Goal: Task Accomplishment & Management: Manage account settings

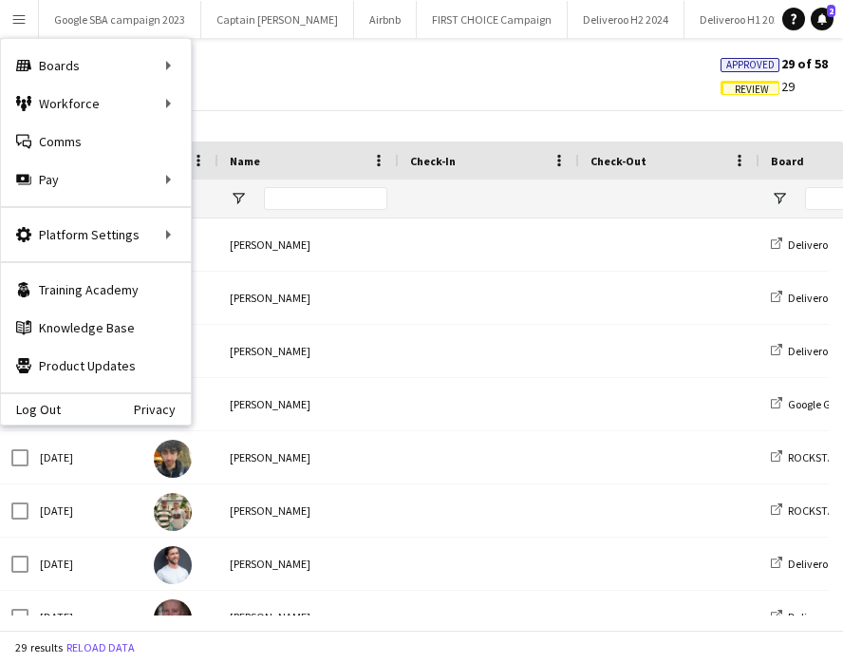
scroll to position [0, 395]
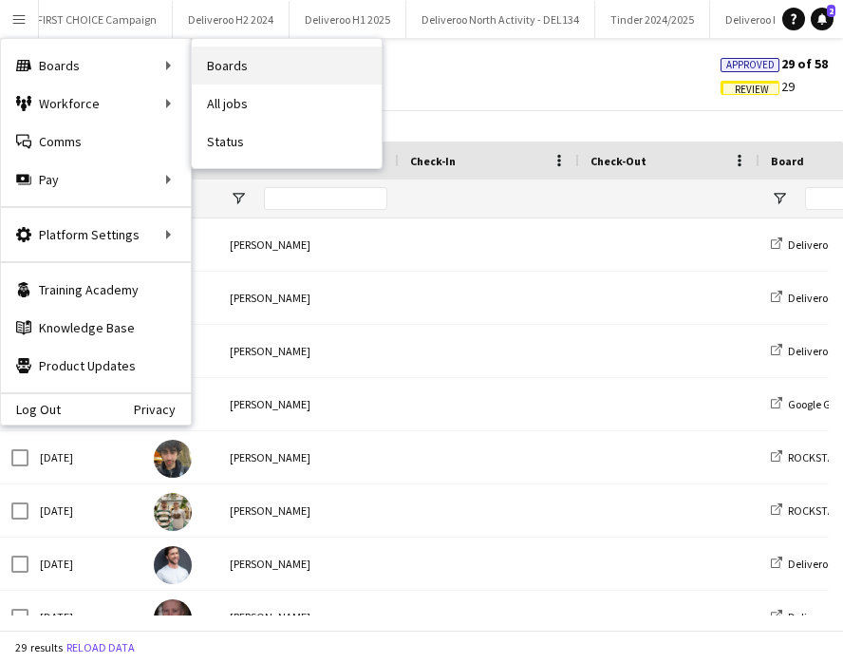
click at [248, 69] on link "Boards" at bounding box center [287, 66] width 190 height 38
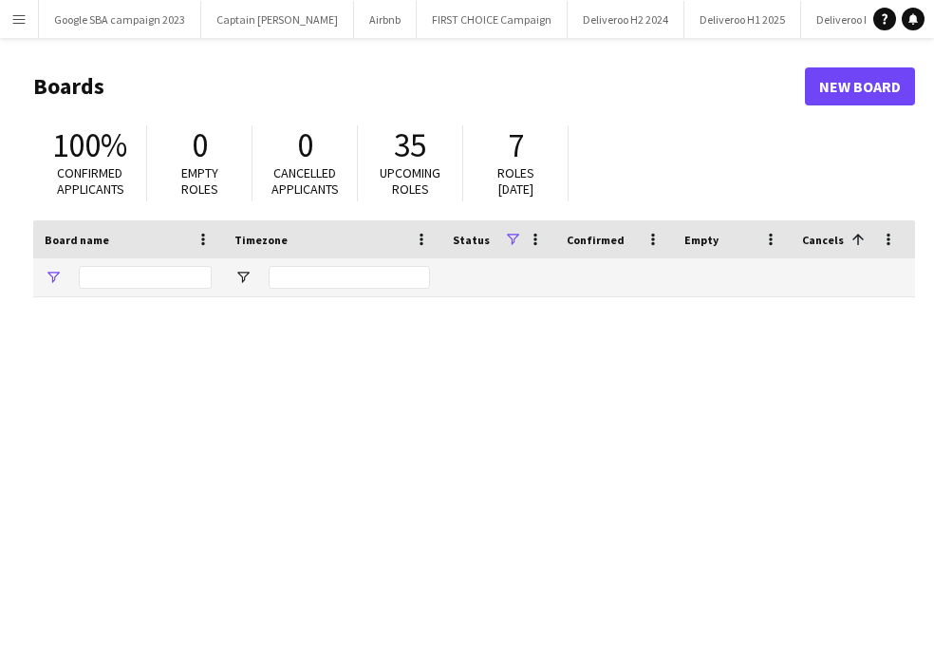
type input "****"
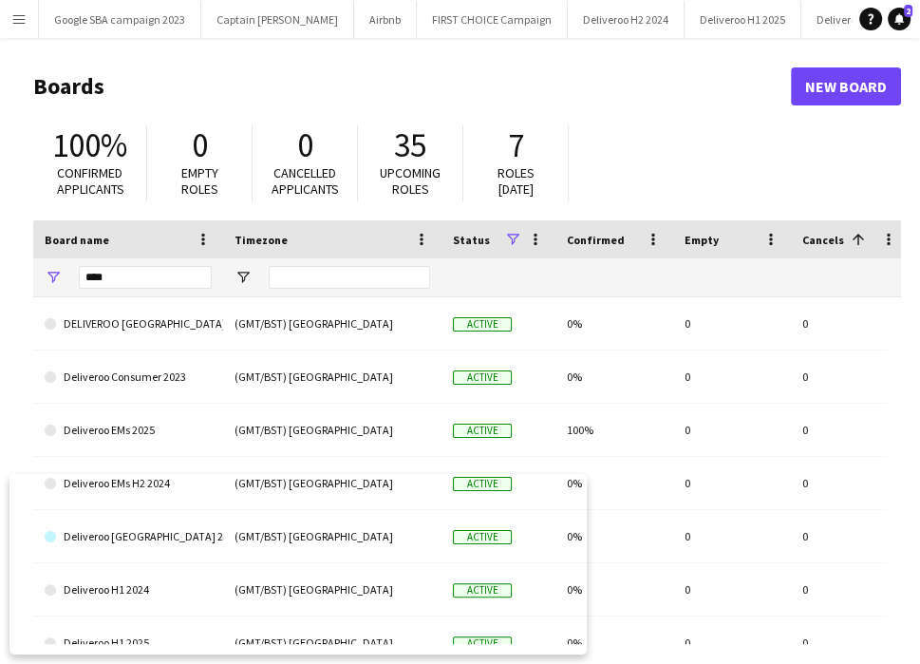
click at [25, 25] on app-icon "Menu" at bounding box center [18, 18] width 15 height 15
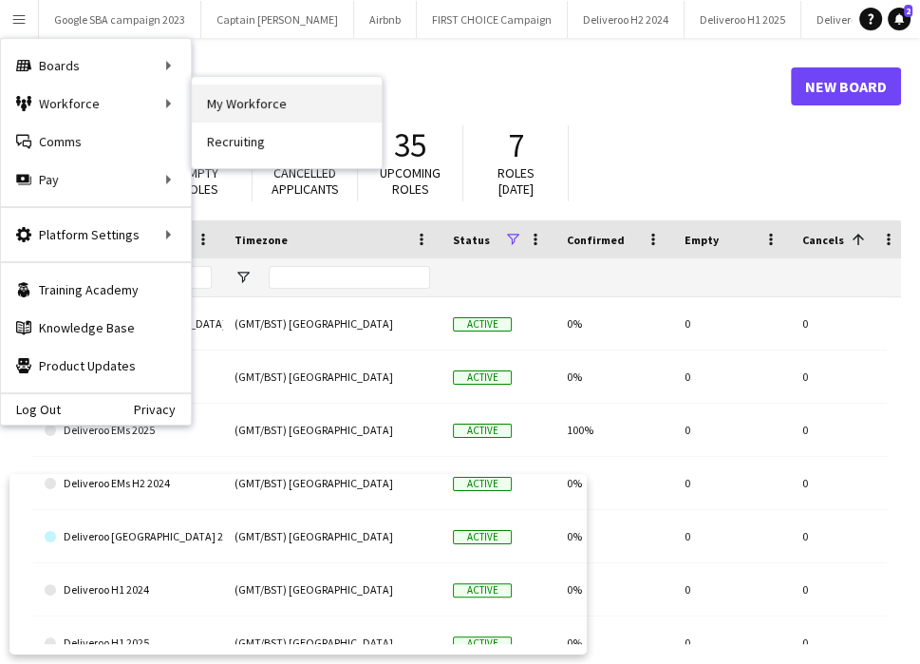
click at [202, 104] on link "My Workforce" at bounding box center [287, 104] width 190 height 38
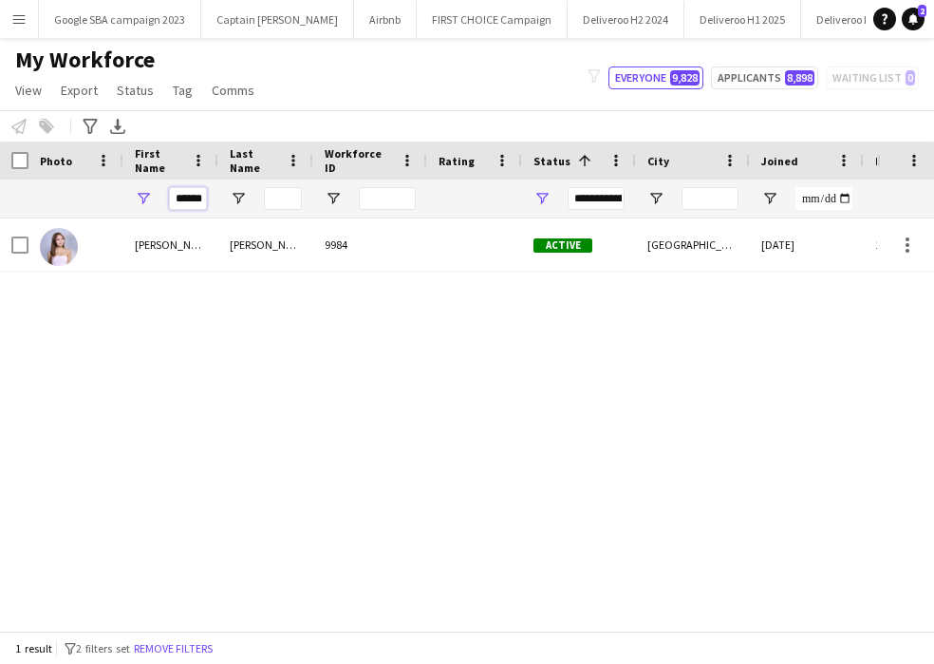
click at [181, 198] on input "******" at bounding box center [188, 198] width 38 height 23
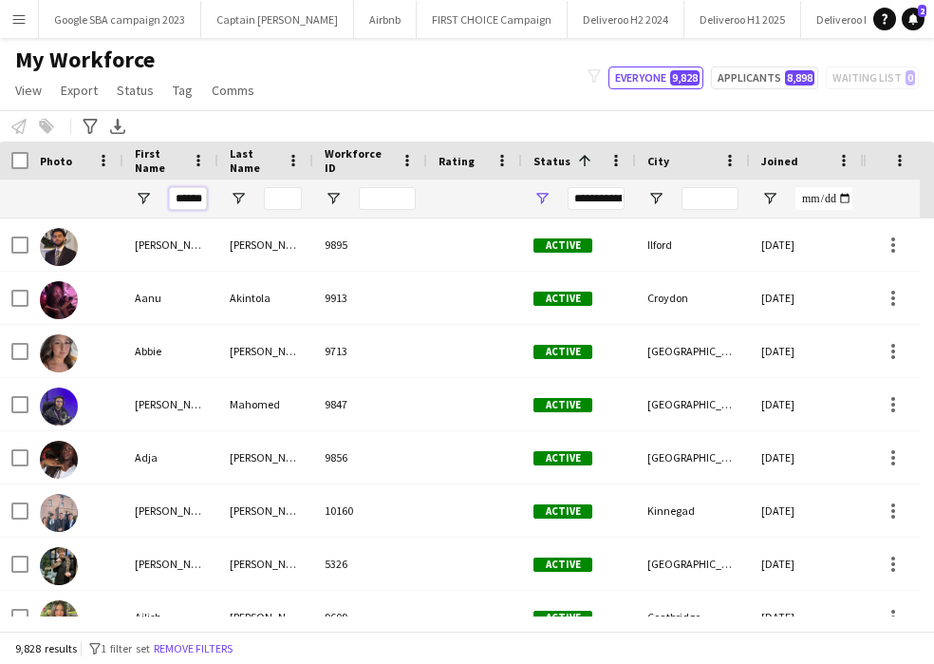
scroll to position [0, 2]
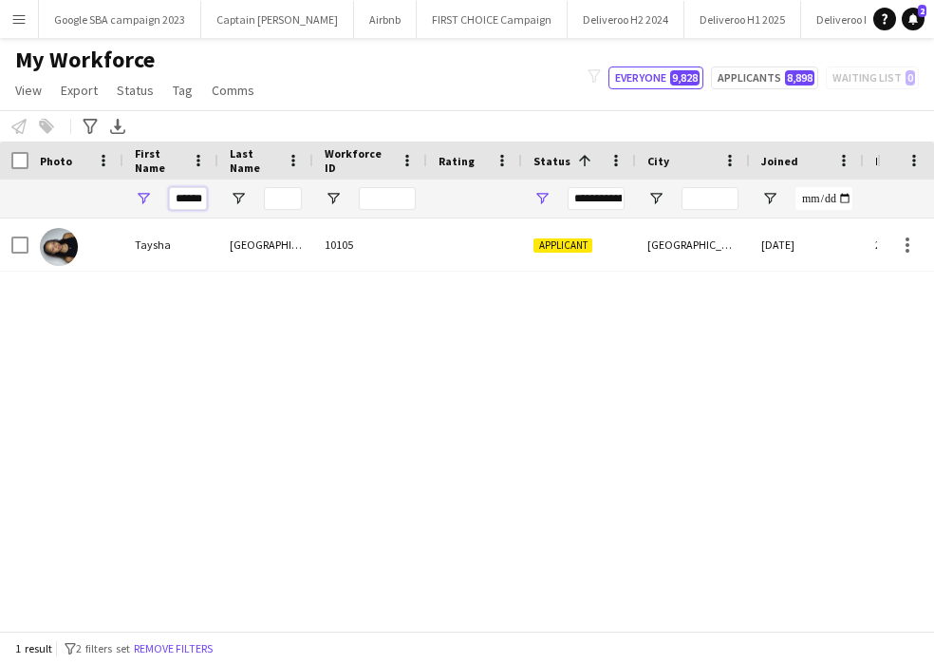
type input "******"
click at [661, 398] on div "Taysha St Louis 10105 Applicant [GEOGRAPHIC_DATA] [DATE] 26 days 1" at bounding box center [438, 417] width 877 height 398
click at [193, 199] on input "******" at bounding box center [188, 198] width 38 height 23
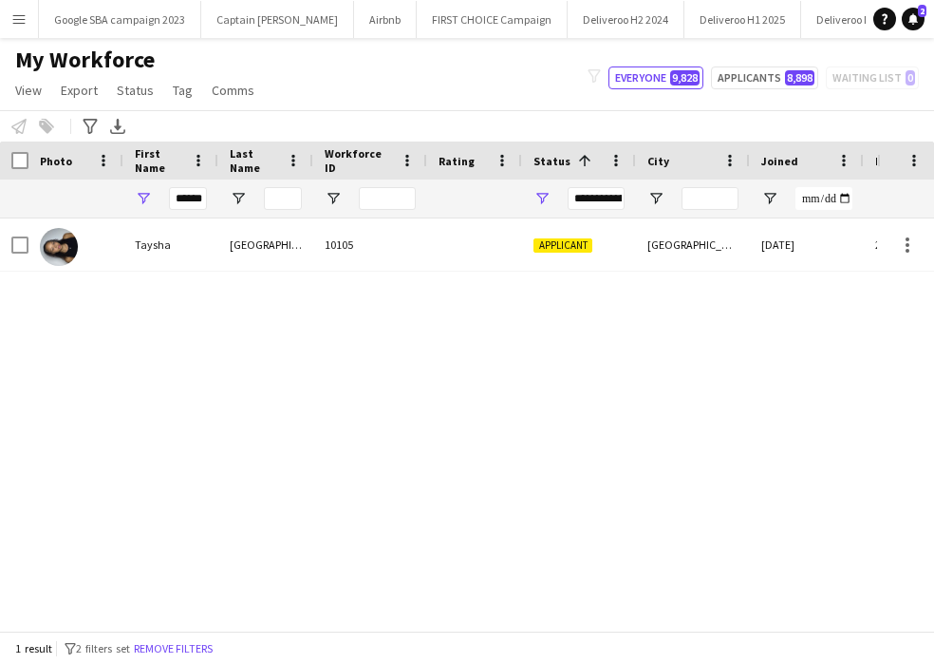
click at [212, 252] on div "Taysha" at bounding box center [170, 244] width 95 height 52
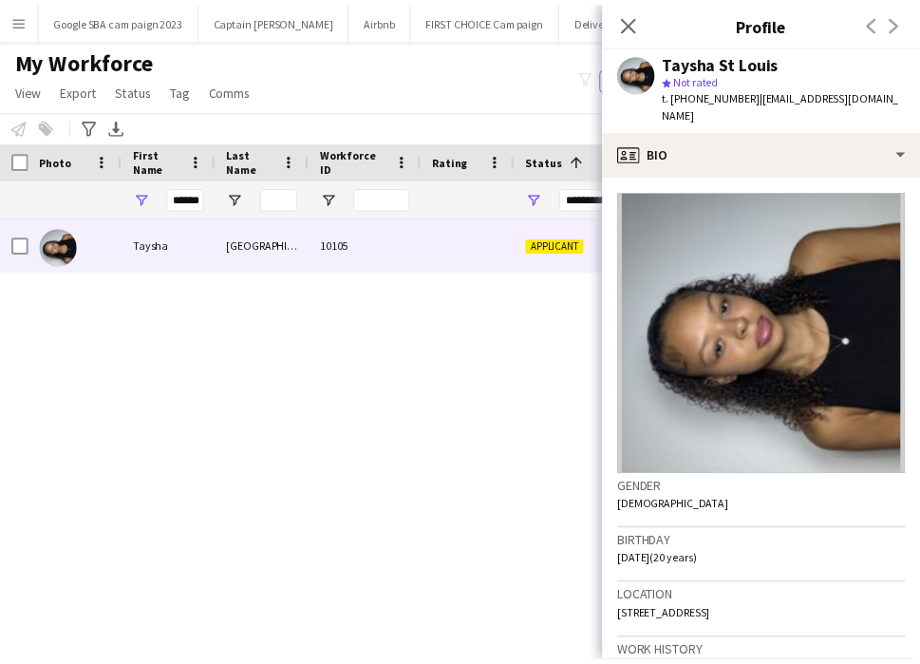
scroll to position [611, 0]
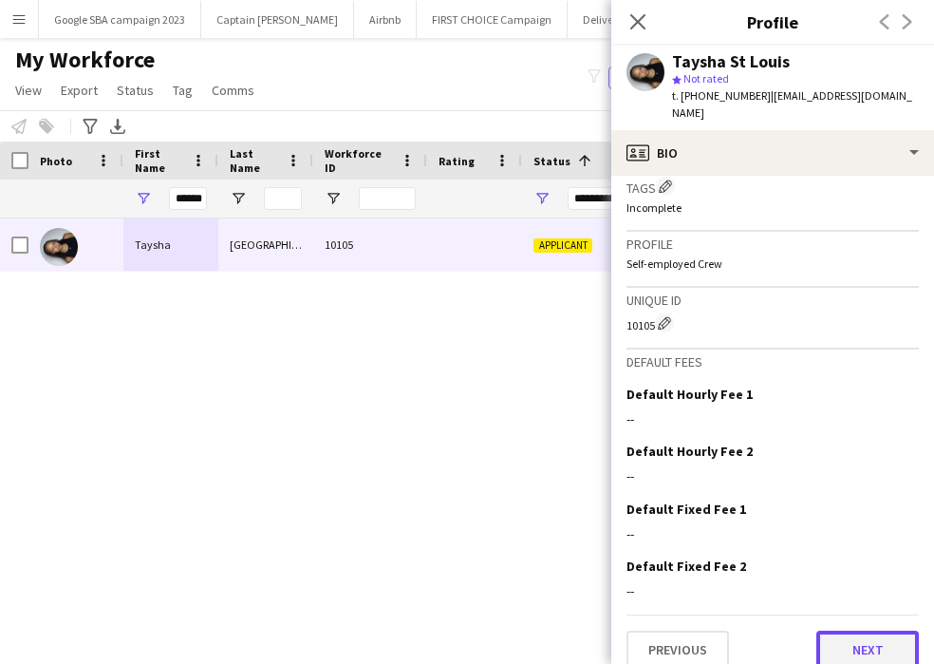
click at [822, 631] on button "Next" at bounding box center [868, 650] width 103 height 38
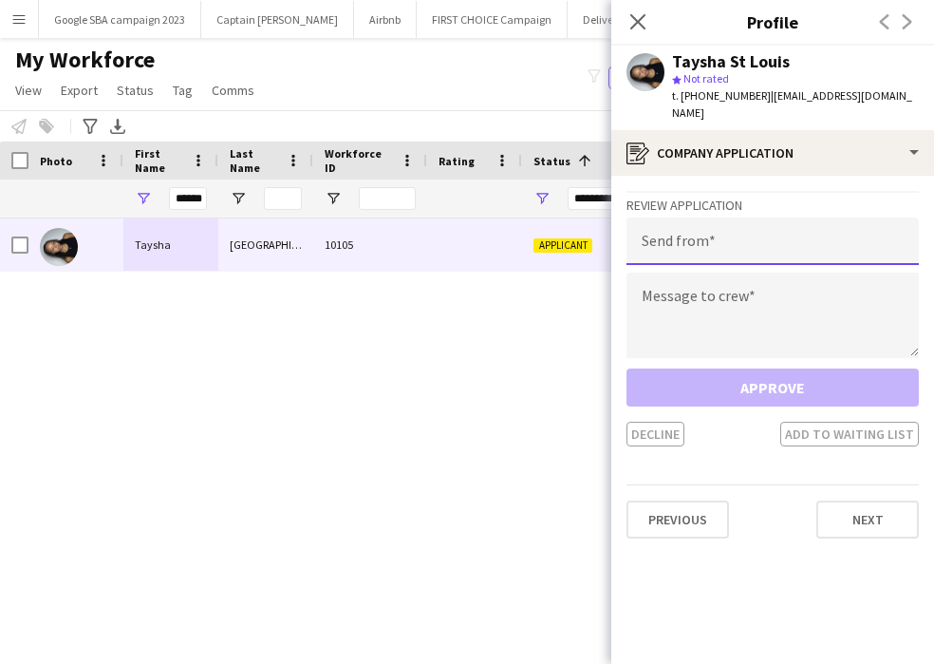
click at [734, 221] on input "email" at bounding box center [773, 240] width 292 height 47
type input "**********"
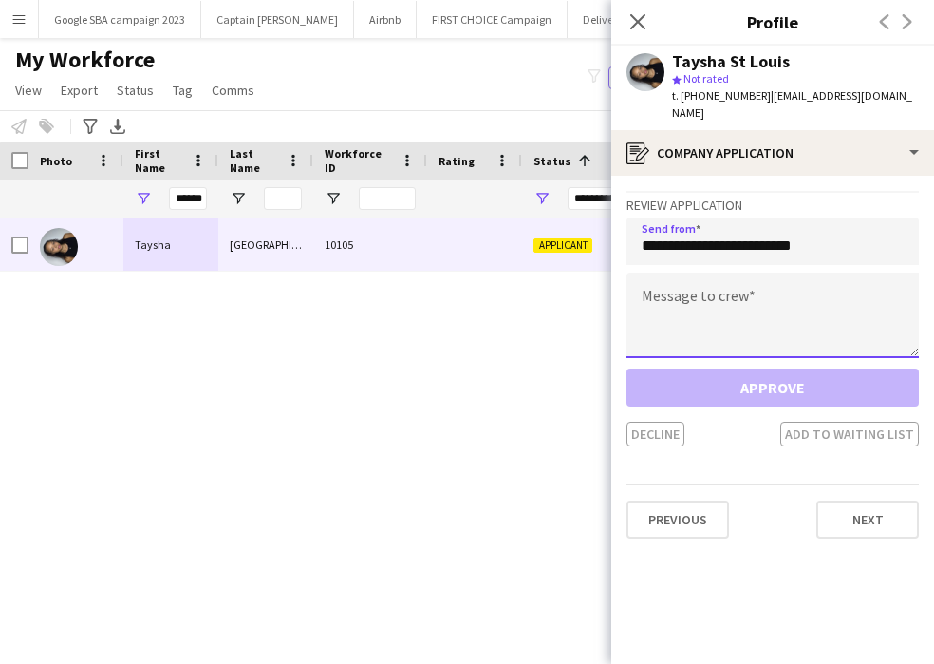
click at [705, 322] on textarea at bounding box center [773, 315] width 292 height 85
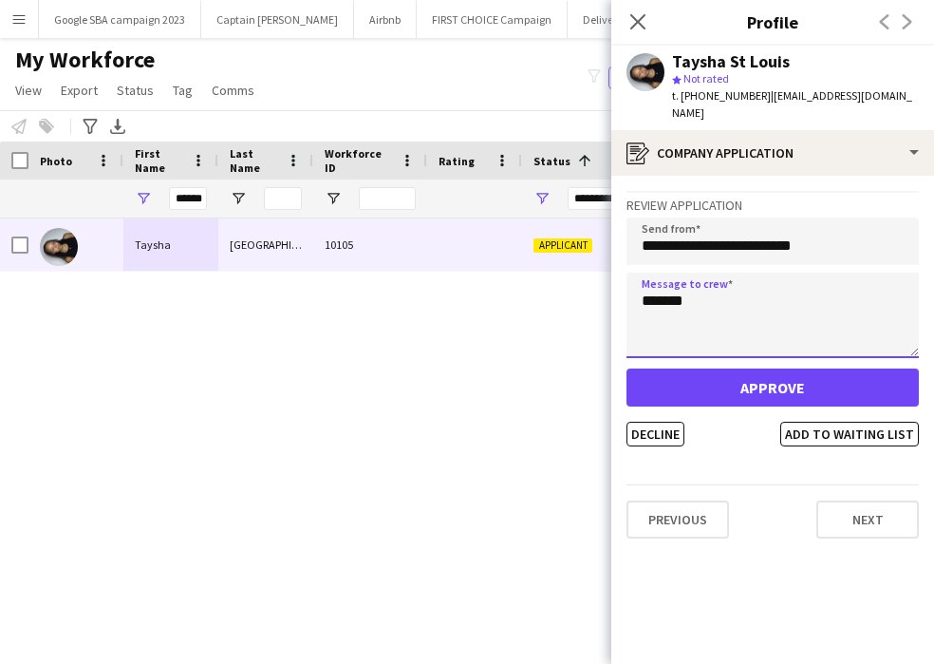
type textarea "*******"
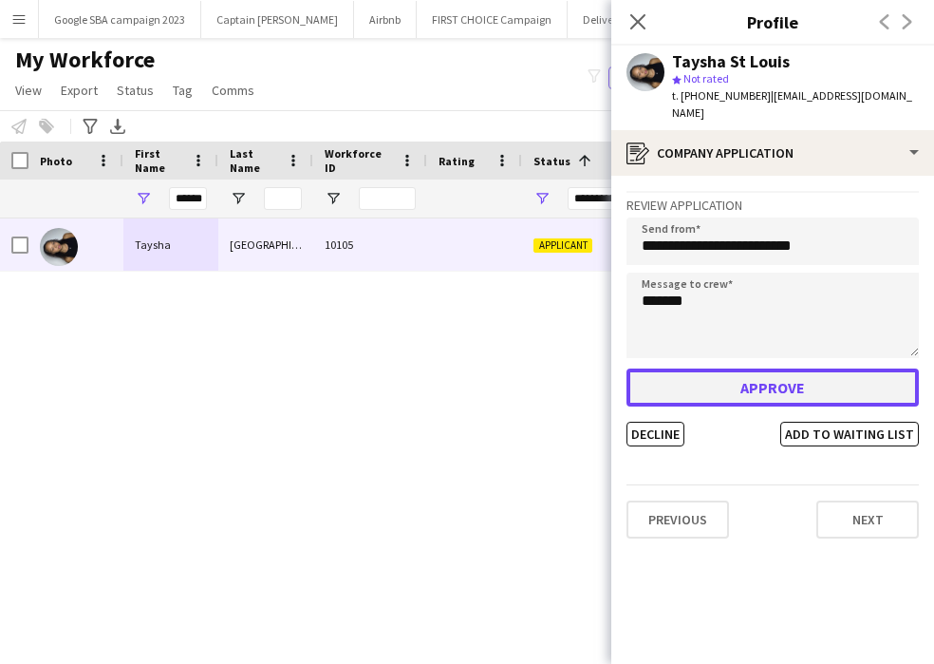
click at [693, 369] on button "Approve" at bounding box center [773, 387] width 292 height 38
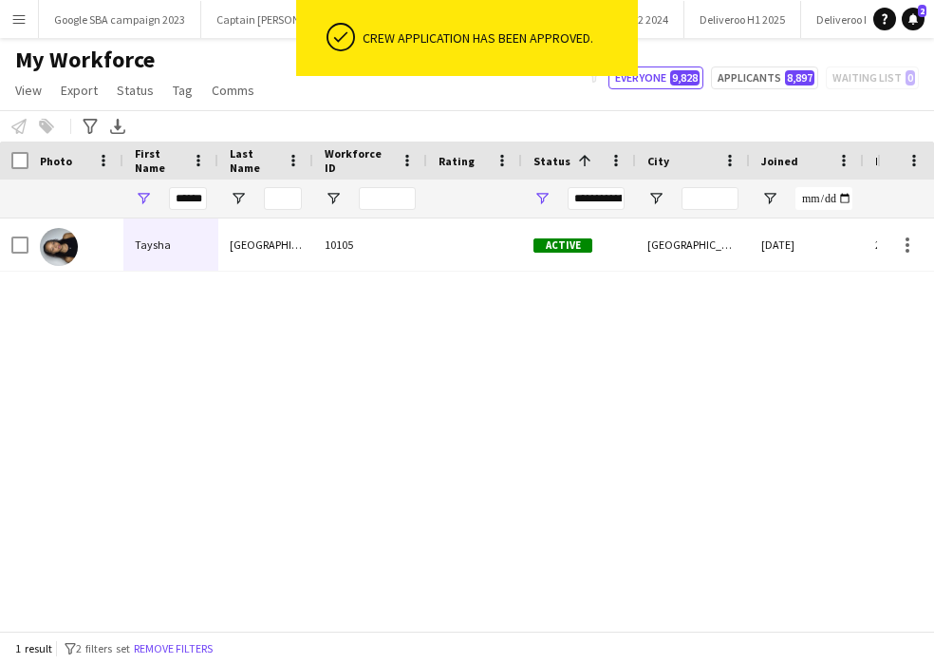
click at [14, 18] on app-icon "Menu" at bounding box center [18, 18] width 15 height 15
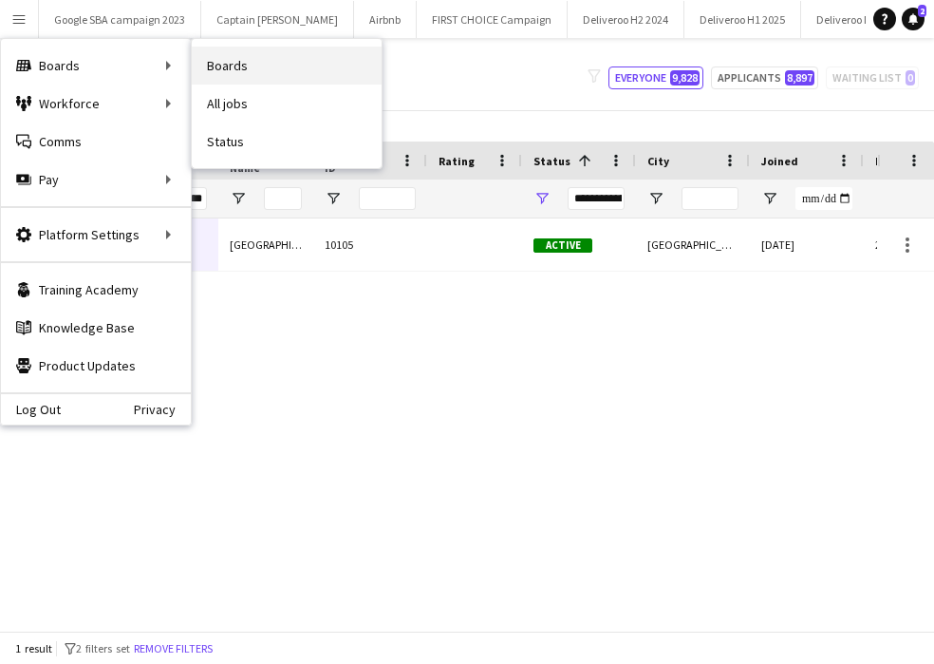
click at [207, 72] on link "Boards" at bounding box center [287, 66] width 190 height 38
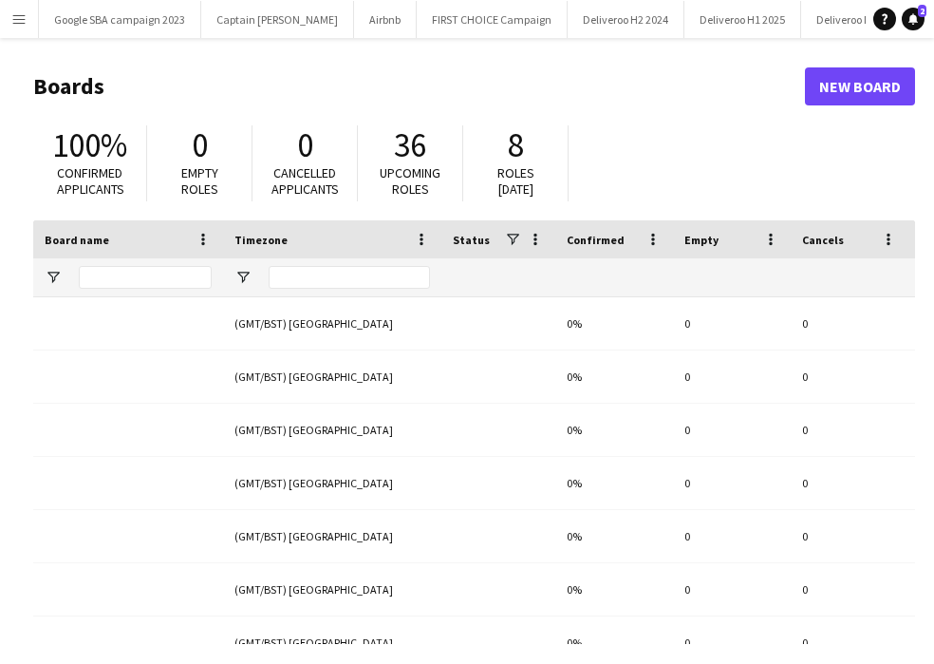
type input "****"
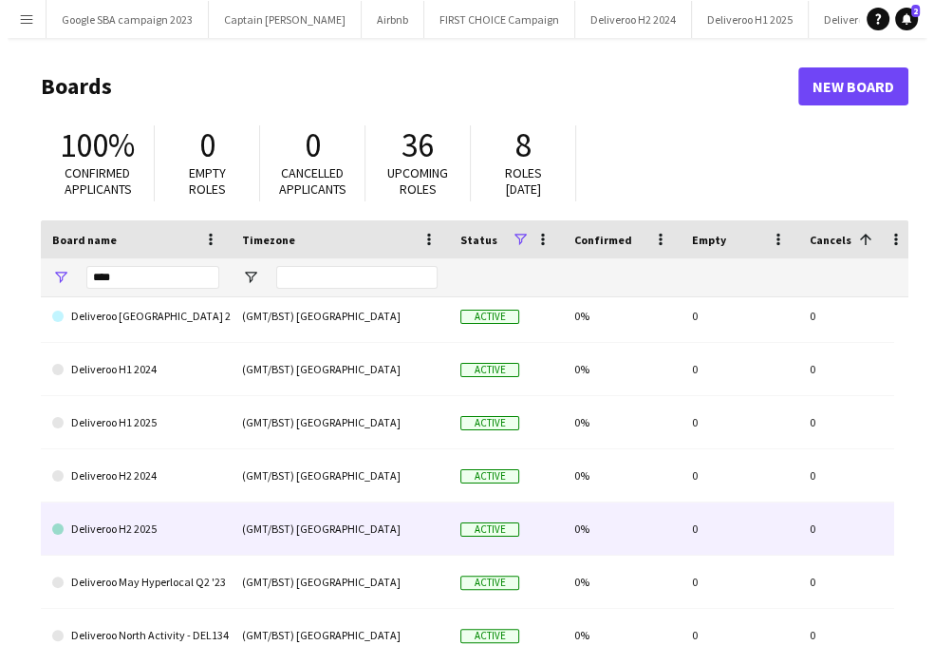
scroll to position [220, 0]
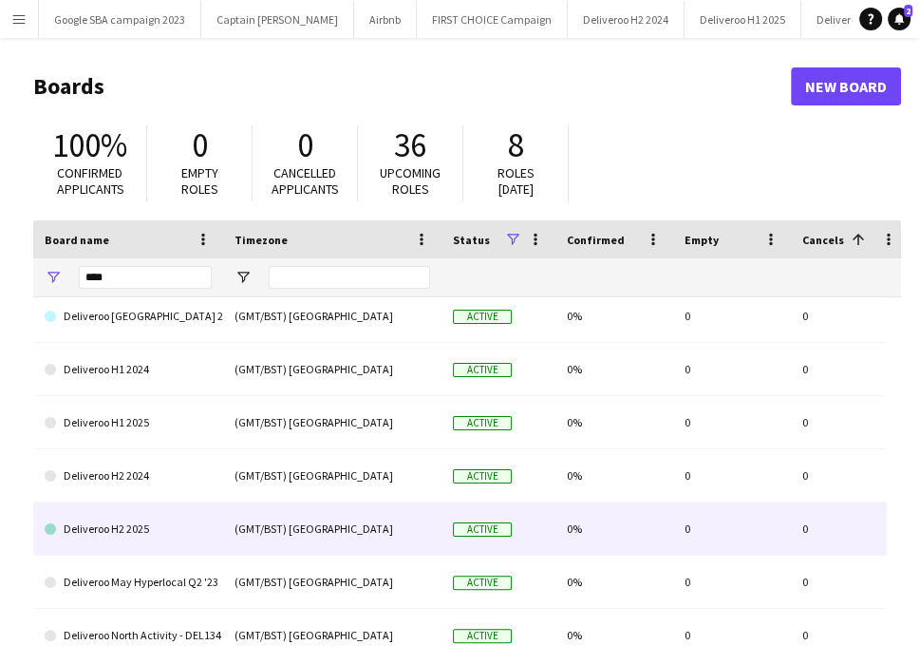
click at [135, 532] on link "Deliveroo H2 2025" at bounding box center [128, 528] width 167 height 53
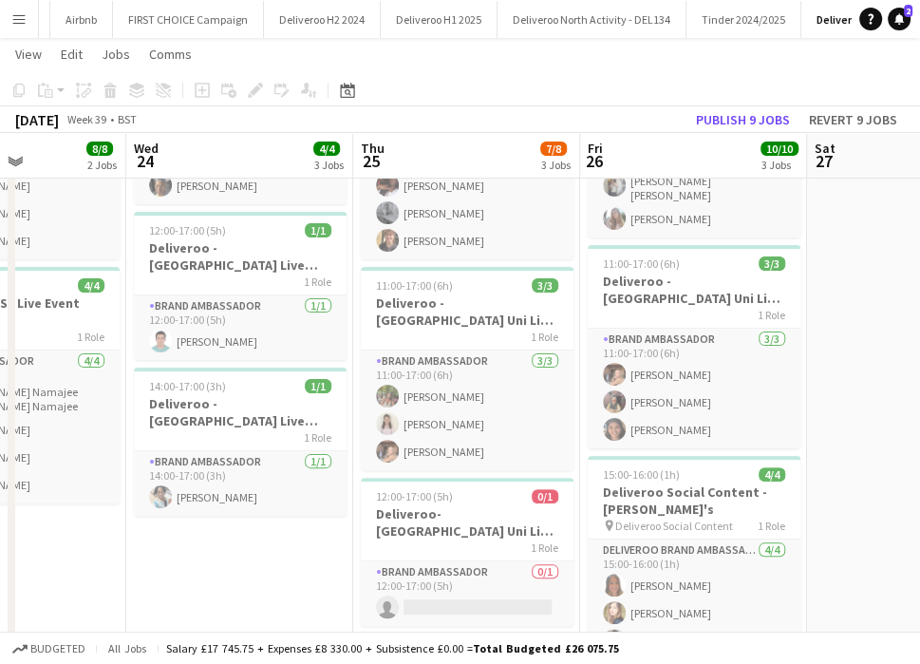
scroll to position [0, 565]
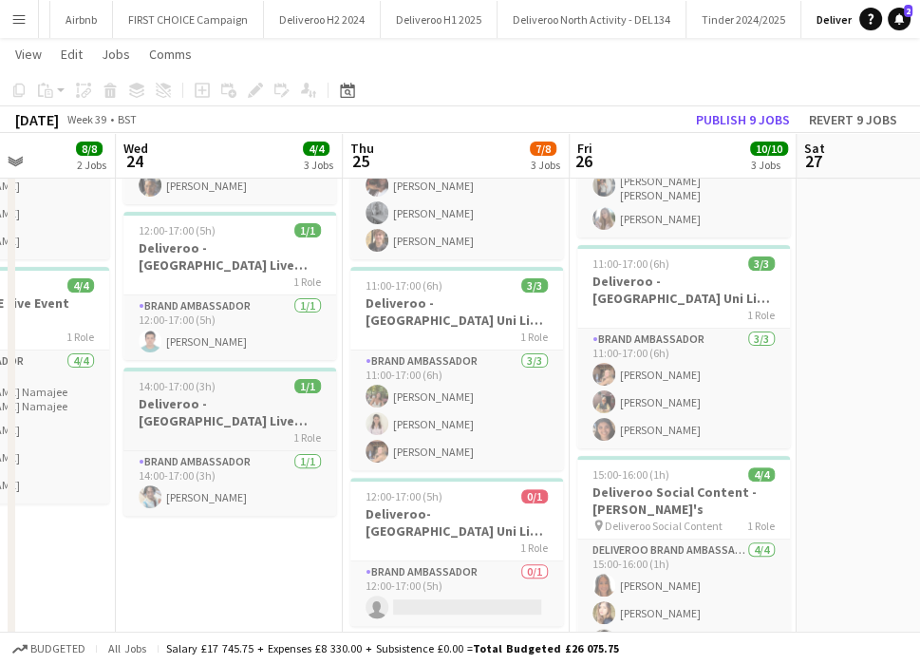
click at [272, 448] on app-job-card "14:00-17:00 (3h) 1/1 Deliveroo - [GEOGRAPHIC_DATA] Live Event SBA 1 Role Brand …" at bounding box center [229, 441] width 213 height 148
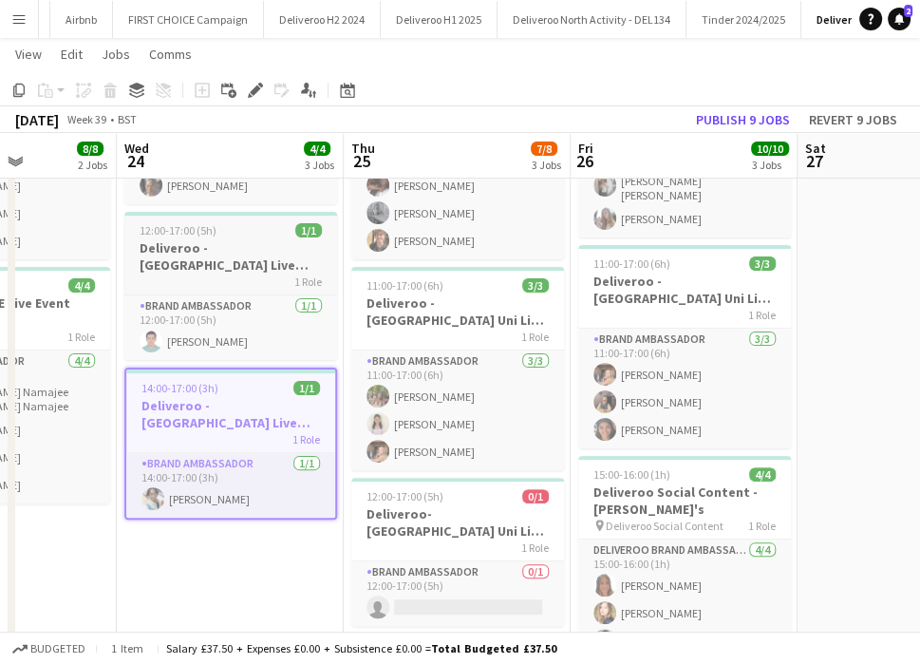
drag, startPoint x: 341, startPoint y: 385, endPoint x: 200, endPoint y: 268, distance: 182.7
click at [200, 268] on h3 "Deliveroo - [GEOGRAPHIC_DATA] Live Event SBA" at bounding box center [230, 256] width 213 height 34
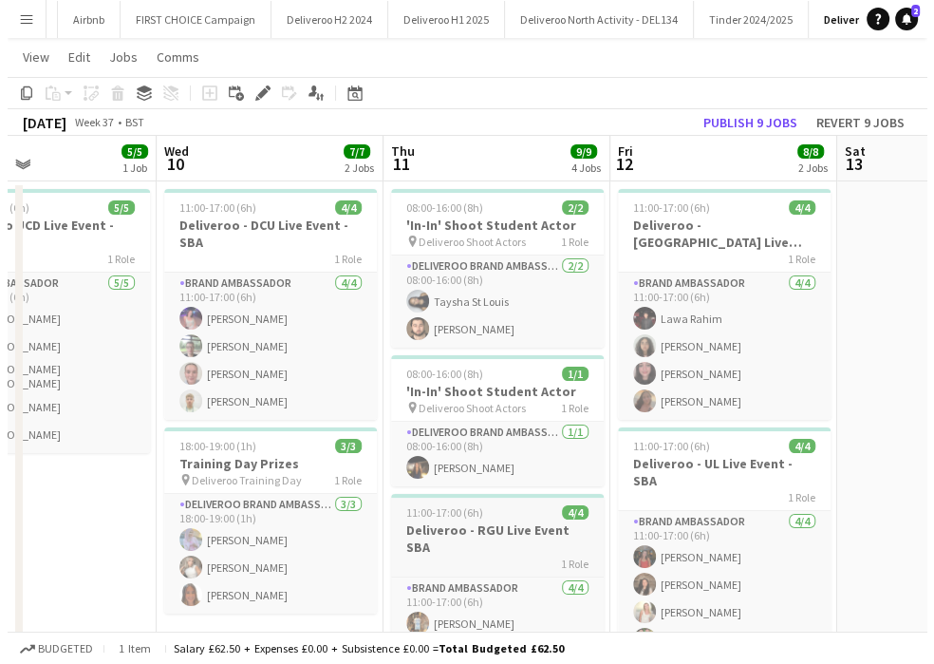
scroll to position [0, 0]
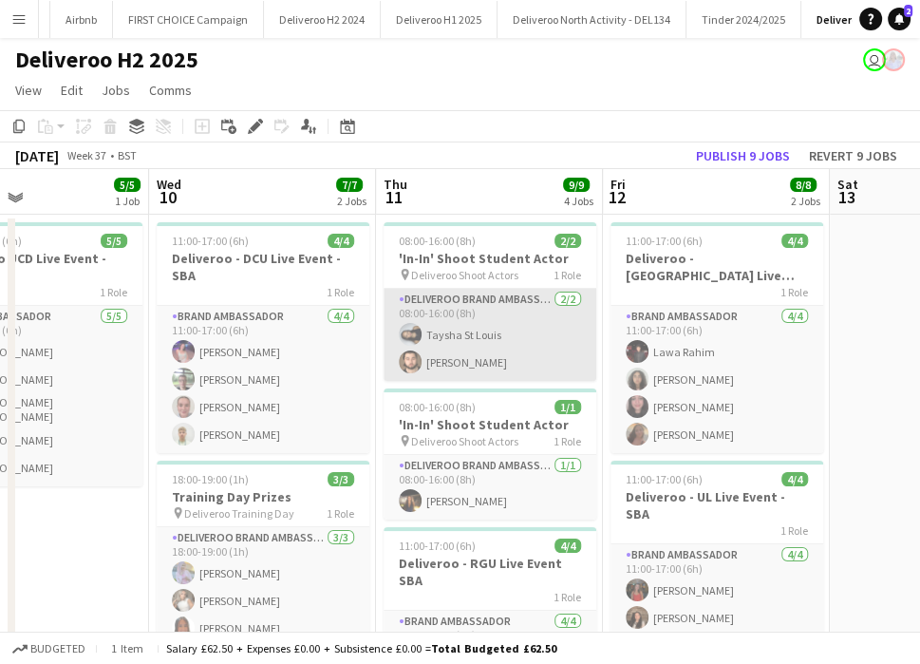
click at [498, 325] on app-card-role "Deliveroo Brand Ambassador [DATE] 08:00-16:00 (8h) [PERSON_NAME] St [PERSON_NAM…" at bounding box center [490, 335] width 213 height 92
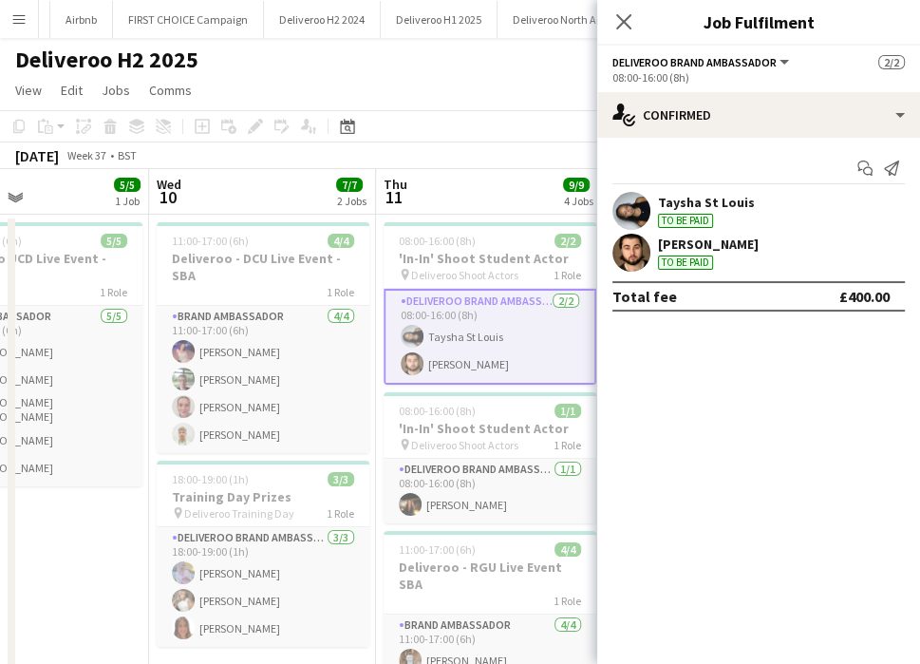
click at [667, 215] on div "To be paid" at bounding box center [685, 221] width 55 height 14
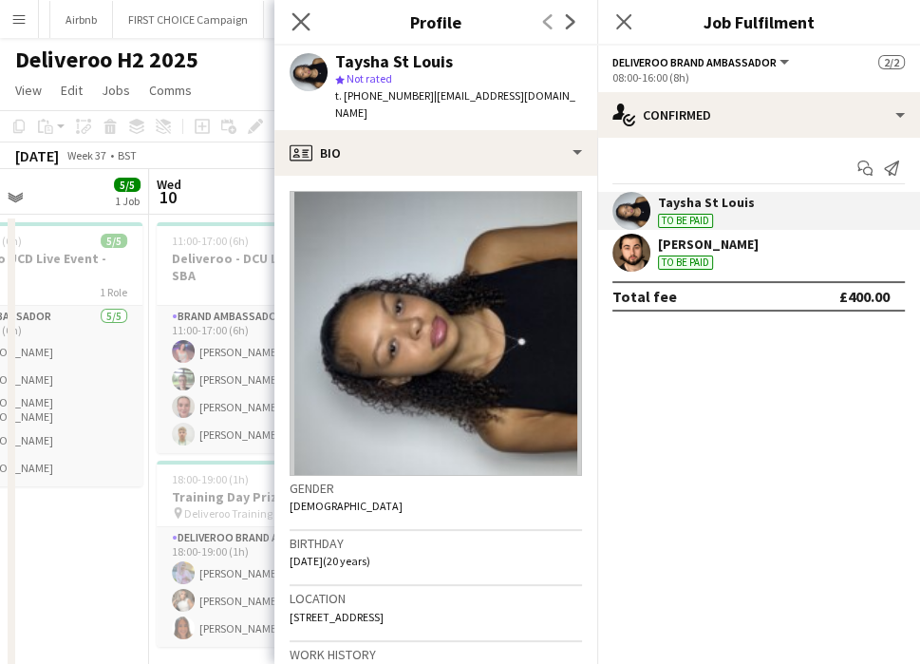
click at [311, 25] on app-icon "Close pop-in" at bounding box center [302, 23] width 28 height 28
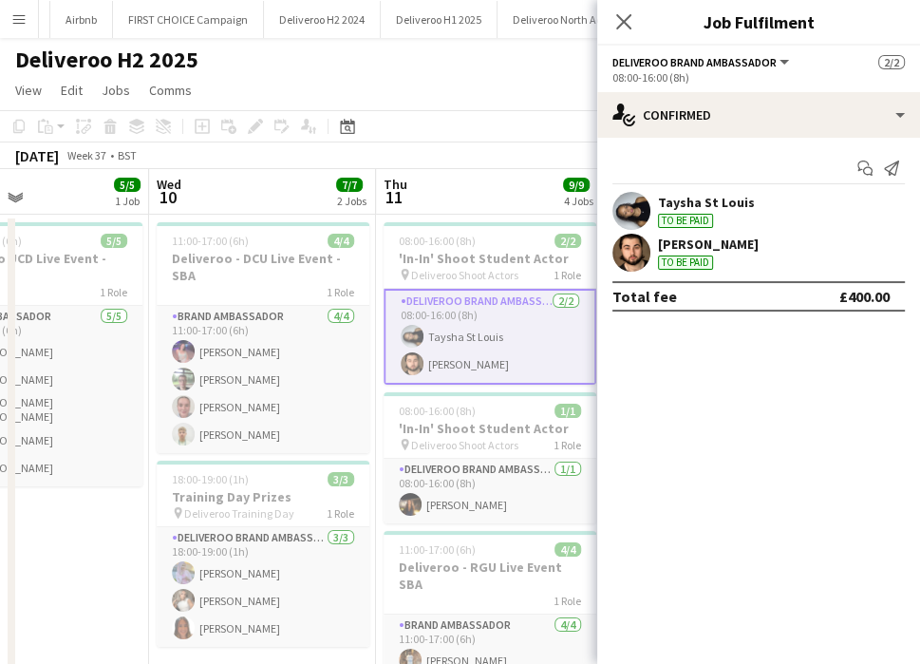
click at [420, 88] on app-page-menu "View Day view expanded Day view collapsed Month view Date picker Jump to [DATE]…" at bounding box center [460, 92] width 920 height 36
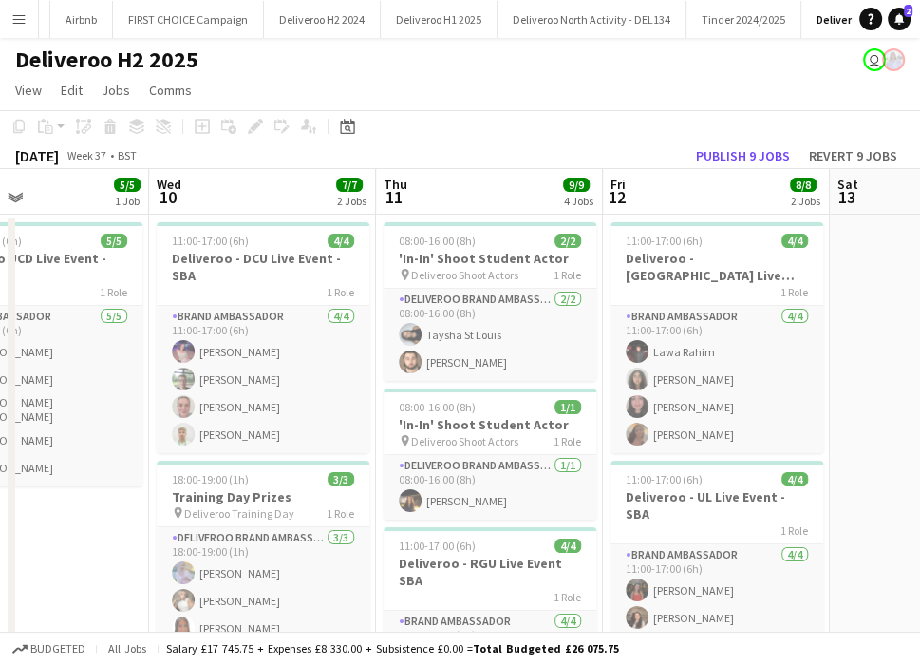
click at [9, 20] on button "Menu" at bounding box center [19, 19] width 38 height 38
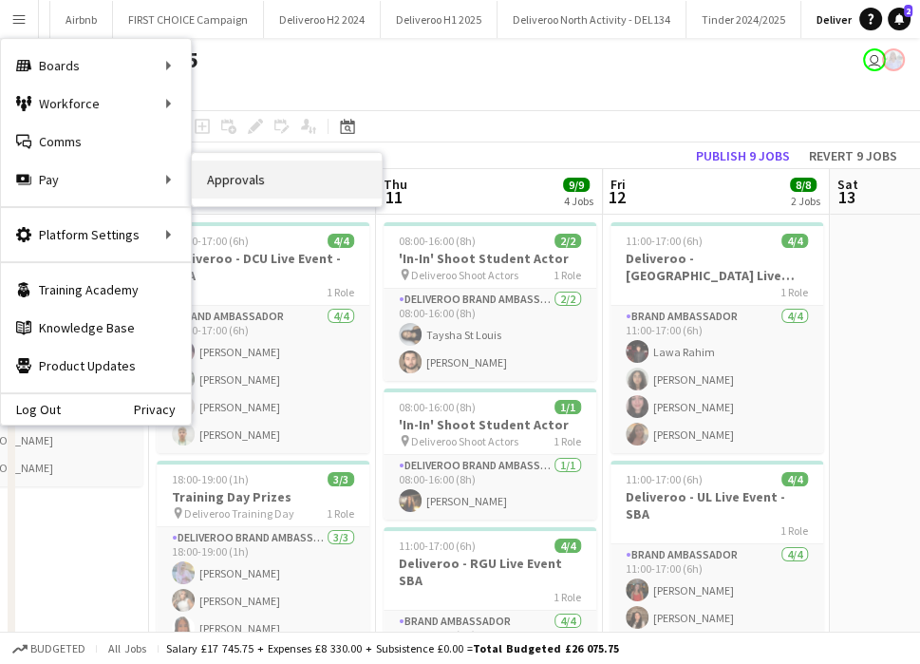
click at [247, 183] on link "Approvals" at bounding box center [287, 179] width 190 height 38
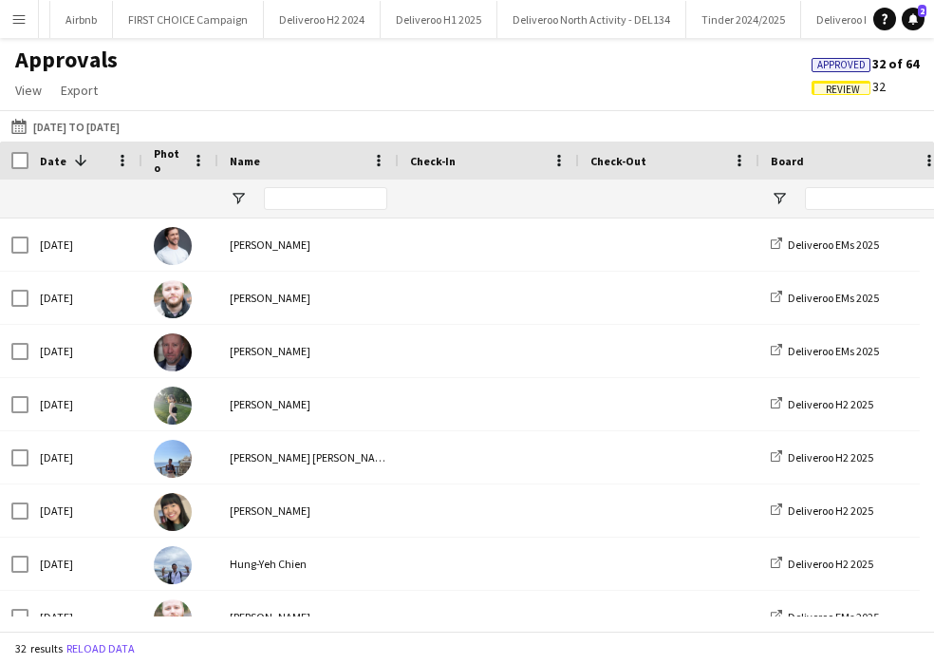
click at [851, 88] on span "Review" at bounding box center [843, 90] width 34 height 12
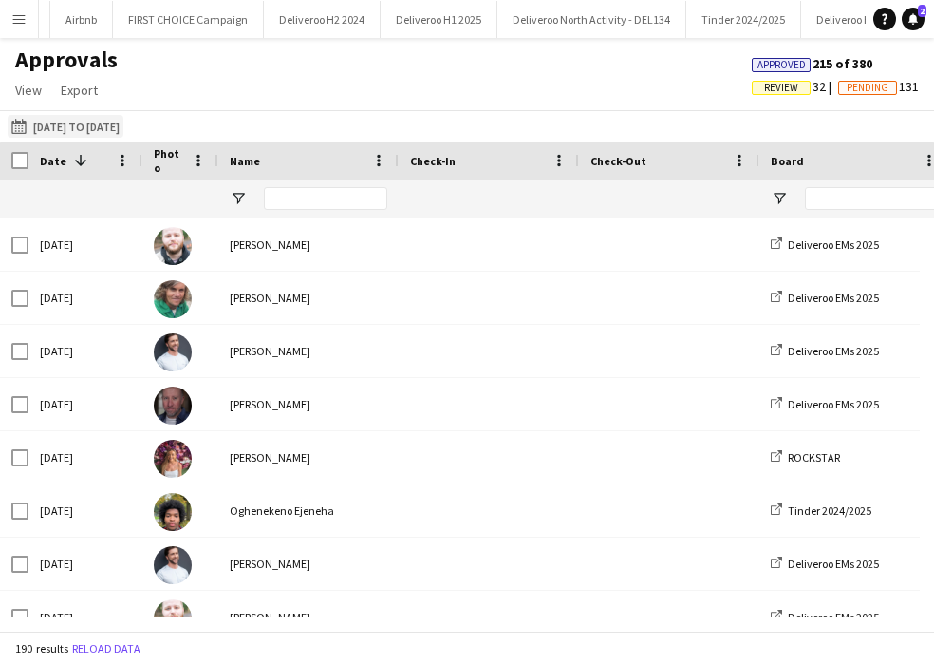
click at [61, 119] on button "[DATE] to [DATE] [DATE] to [DATE]" at bounding box center [66, 126] width 116 height 23
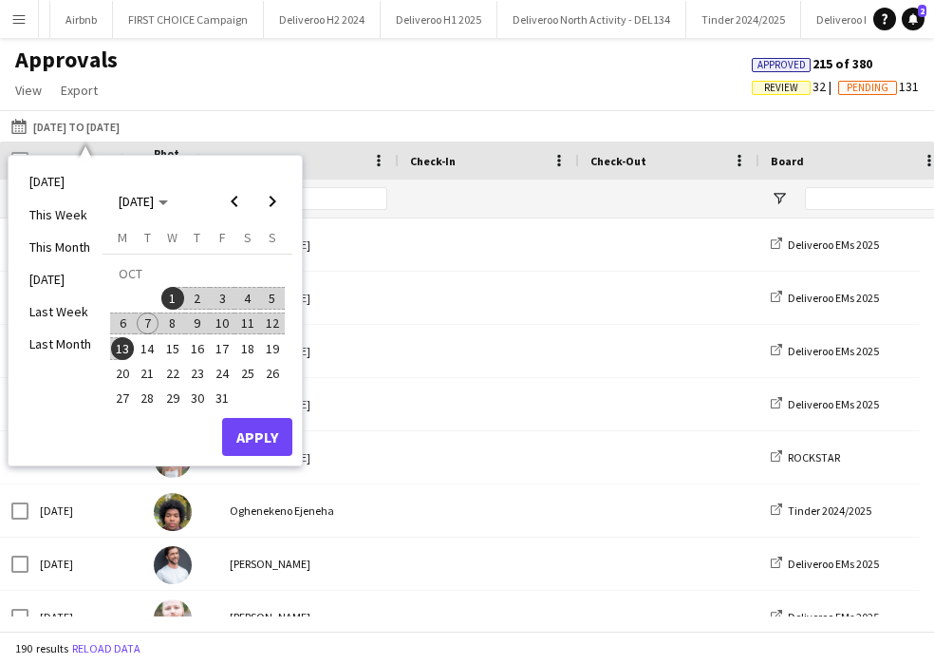
click at [146, 327] on span "7" at bounding box center [148, 323] width 23 height 23
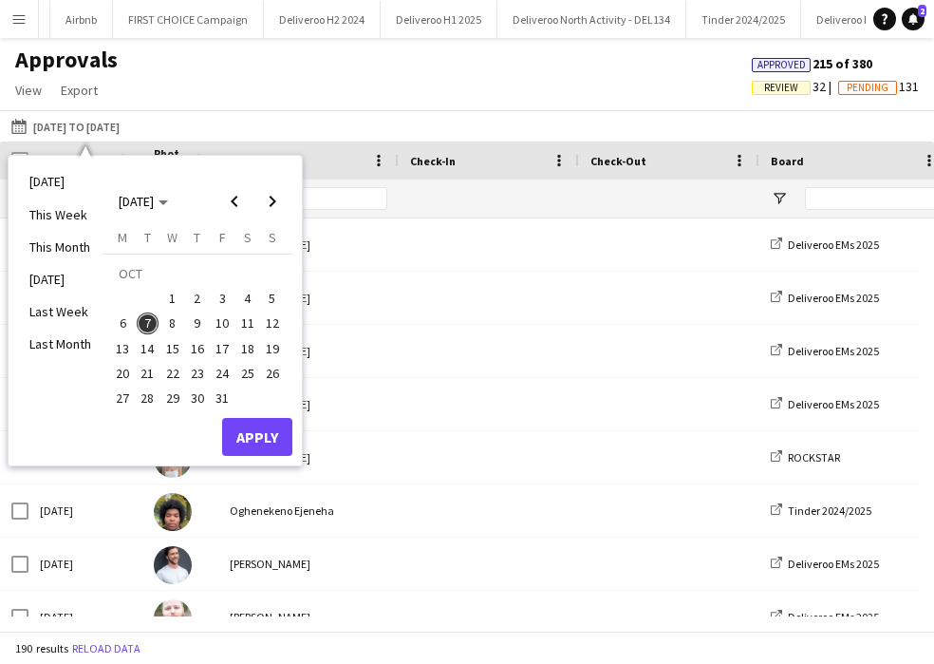
click at [254, 296] on span "4" at bounding box center [247, 298] width 23 height 23
click at [148, 326] on span "7" at bounding box center [148, 323] width 23 height 23
click at [243, 303] on span "4" at bounding box center [247, 298] width 23 height 23
click at [266, 445] on button "Apply" at bounding box center [257, 437] width 70 height 38
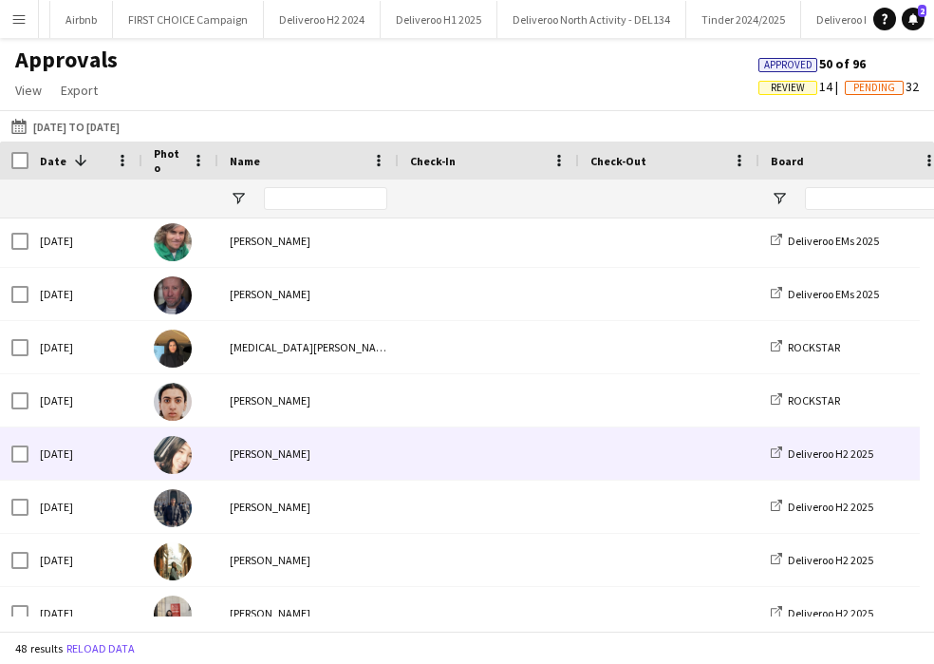
click at [267, 458] on div "[PERSON_NAME]" at bounding box center [308, 453] width 180 height 52
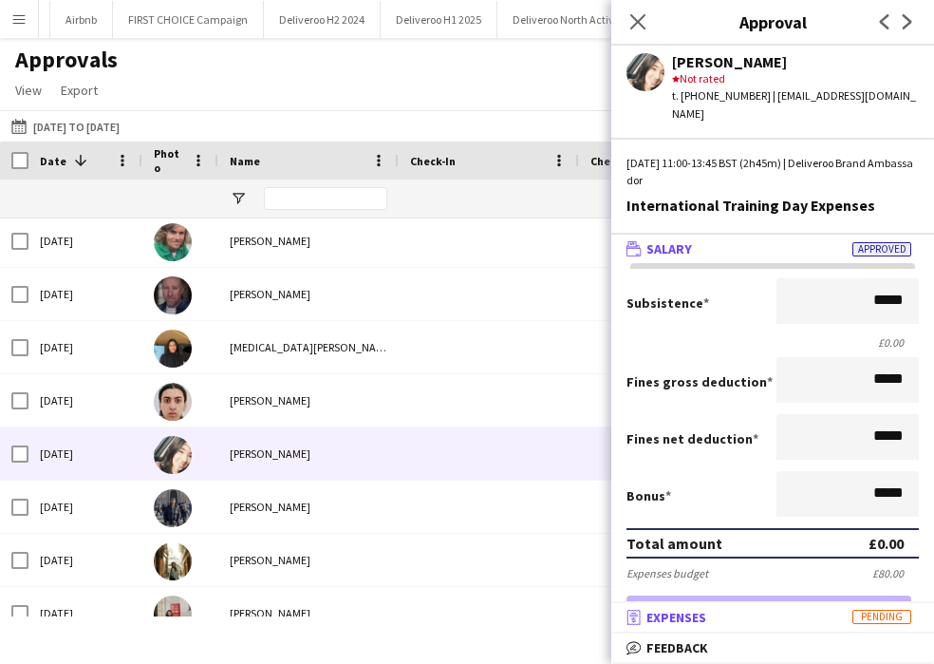
click at [737, 616] on mat-panel-title "receipt Expenses Pending" at bounding box center [769, 617] width 315 height 17
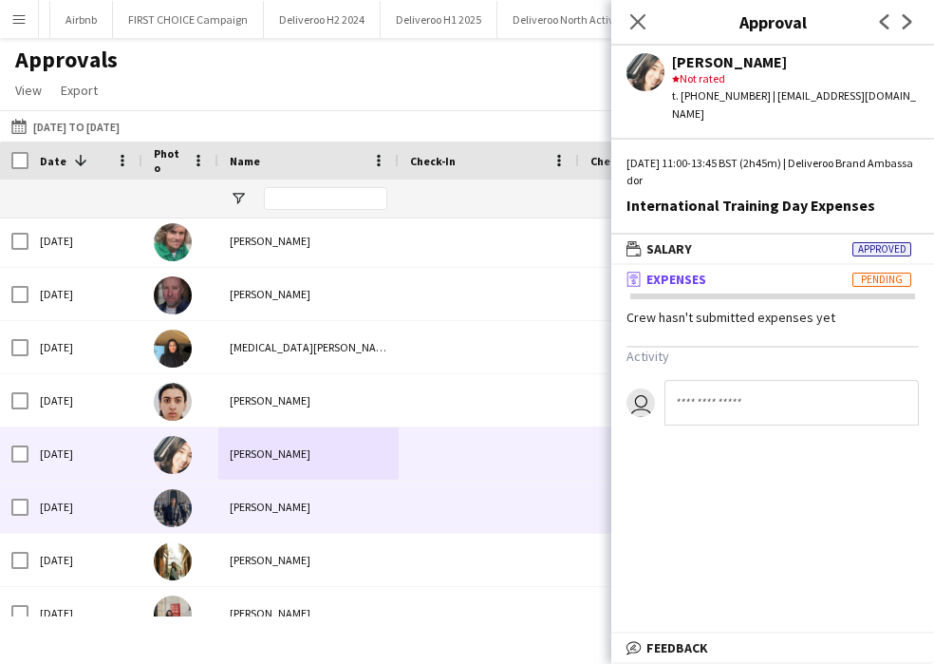
click at [369, 521] on div "[PERSON_NAME]" at bounding box center [308, 506] width 180 height 52
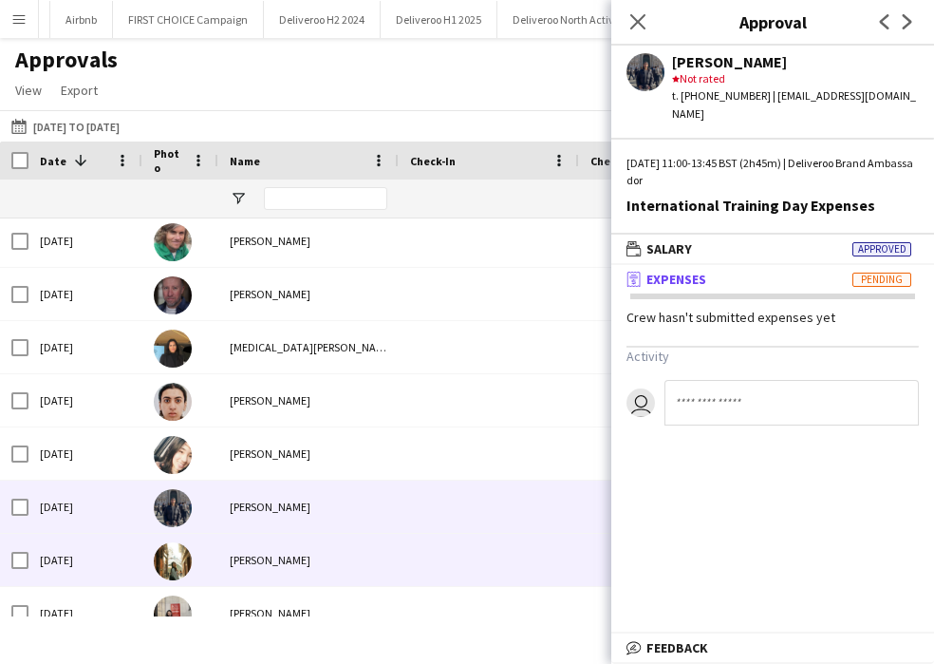
click at [358, 553] on div "[PERSON_NAME]" at bounding box center [308, 560] width 180 height 52
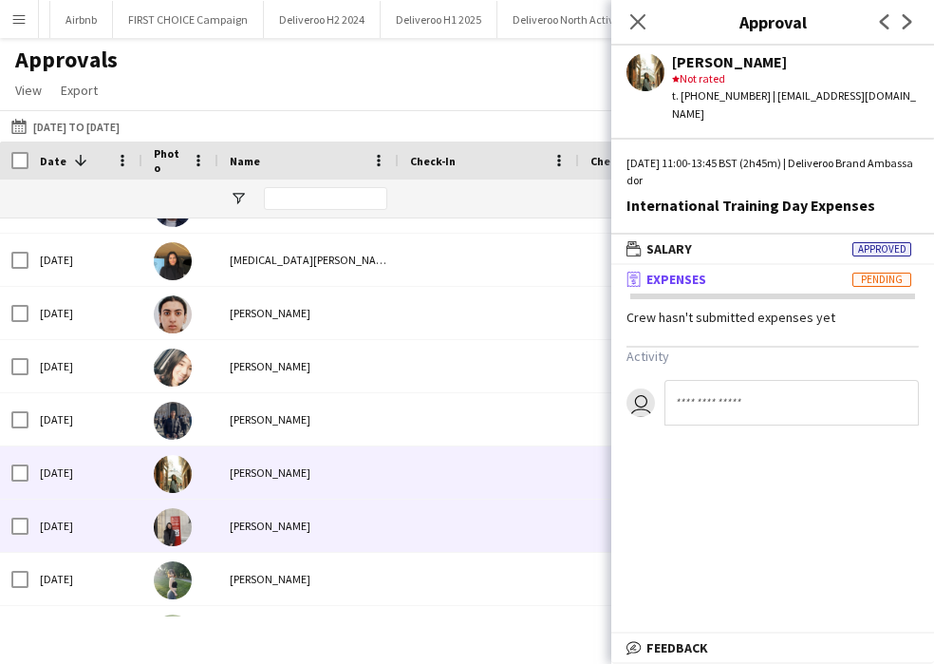
click at [338, 521] on div "[PERSON_NAME]" at bounding box center [308, 525] width 180 height 52
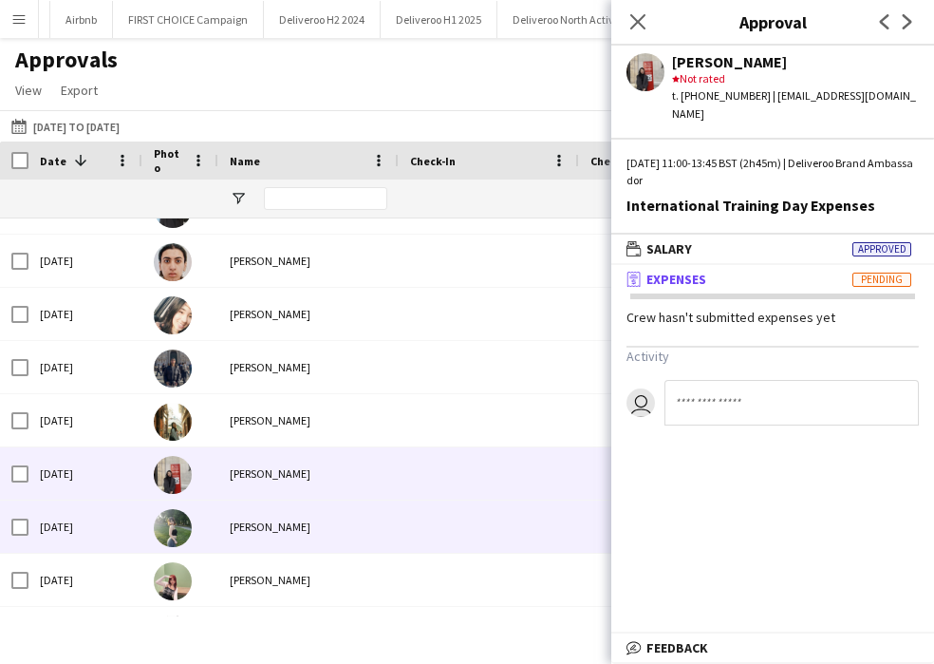
click at [336, 521] on div "[PERSON_NAME]" at bounding box center [308, 526] width 180 height 52
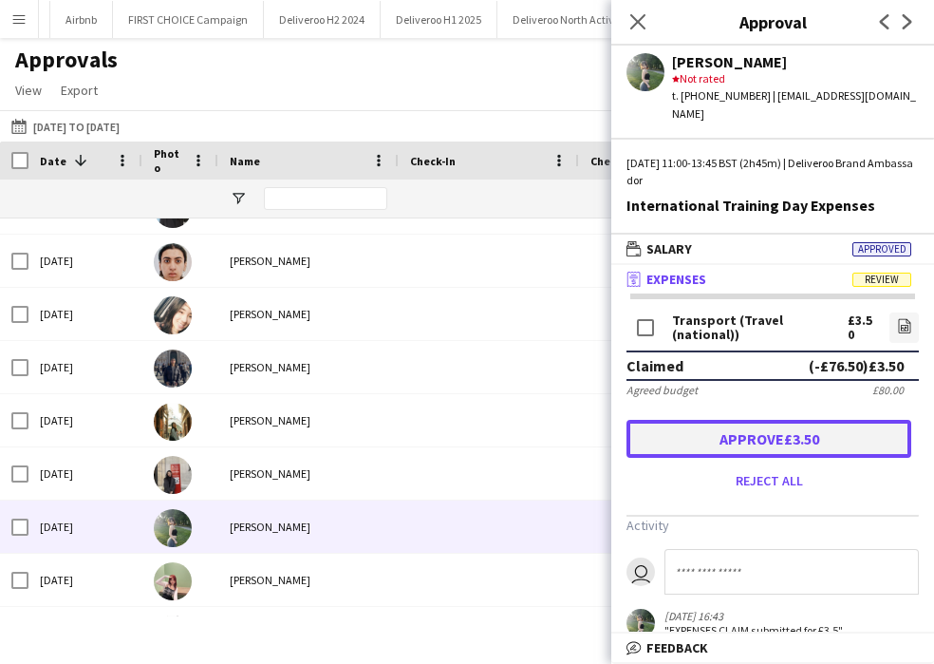
click at [819, 420] on button "Approve £3.50" at bounding box center [769, 439] width 285 height 38
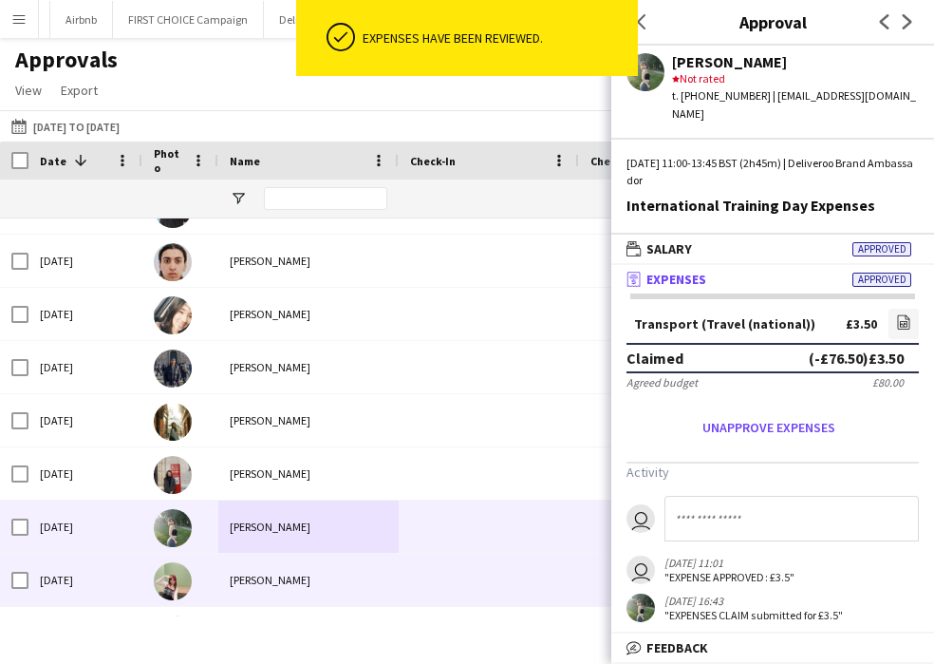
click at [314, 573] on div "[PERSON_NAME]" at bounding box center [308, 580] width 180 height 52
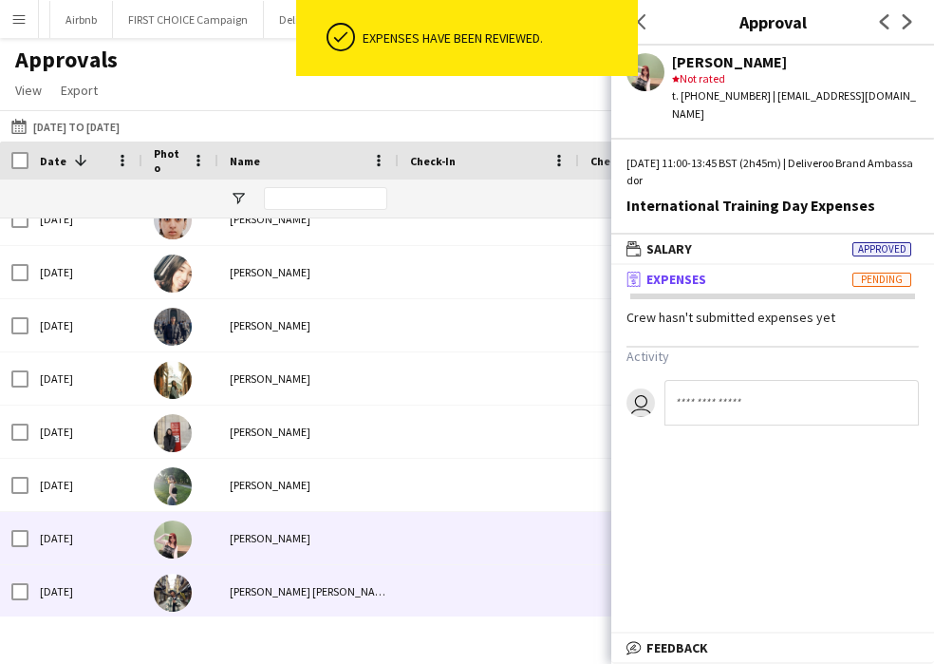
click at [316, 577] on div "[PERSON_NAME] [PERSON_NAME]" at bounding box center [308, 591] width 180 height 52
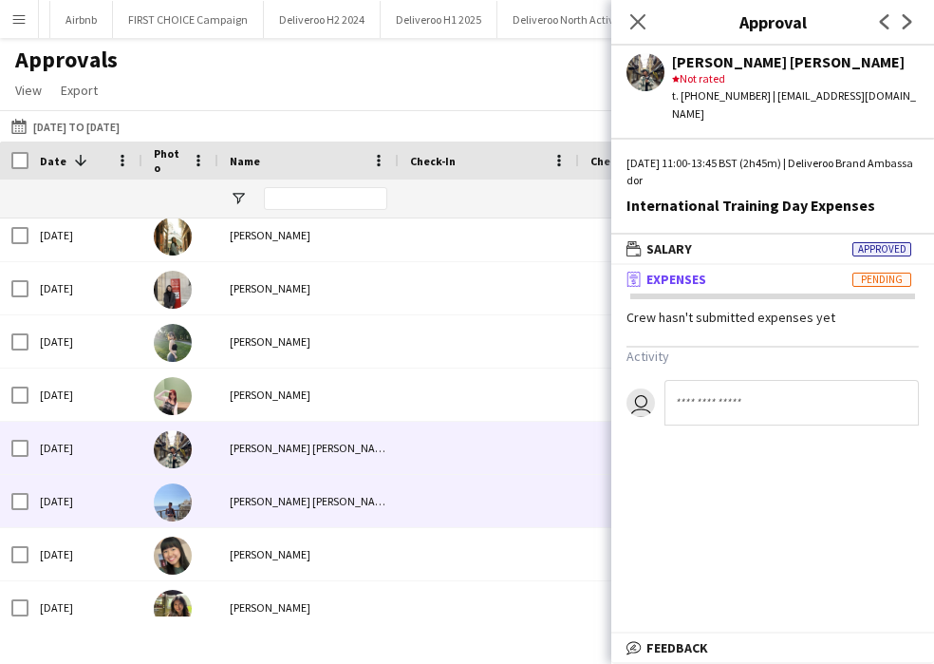
click at [266, 508] on div "[PERSON_NAME] [PERSON_NAME]" at bounding box center [308, 501] width 180 height 52
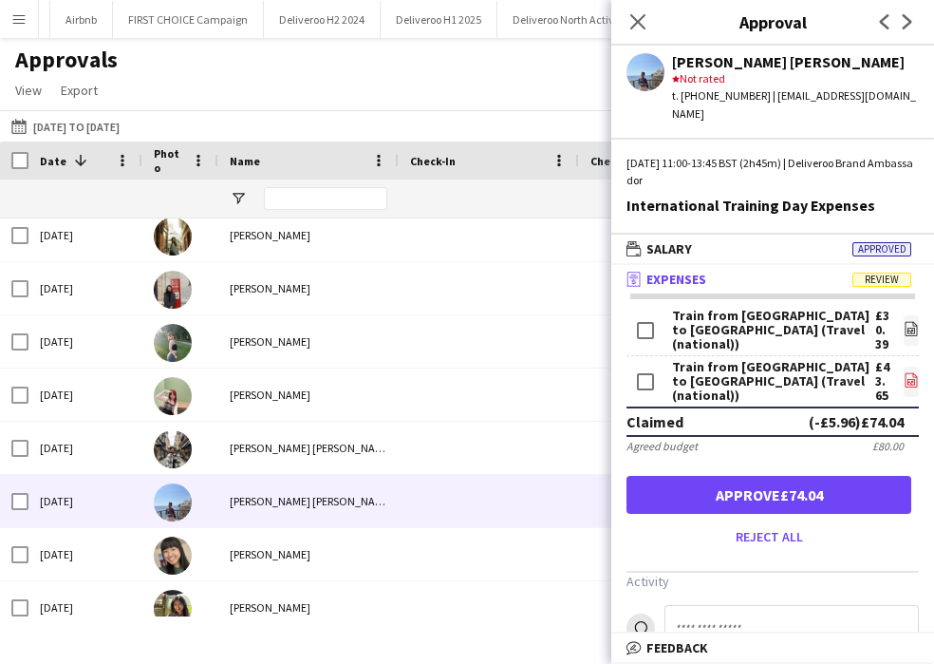
click at [904, 372] on app-icon "file-image" at bounding box center [911, 381] width 15 height 19
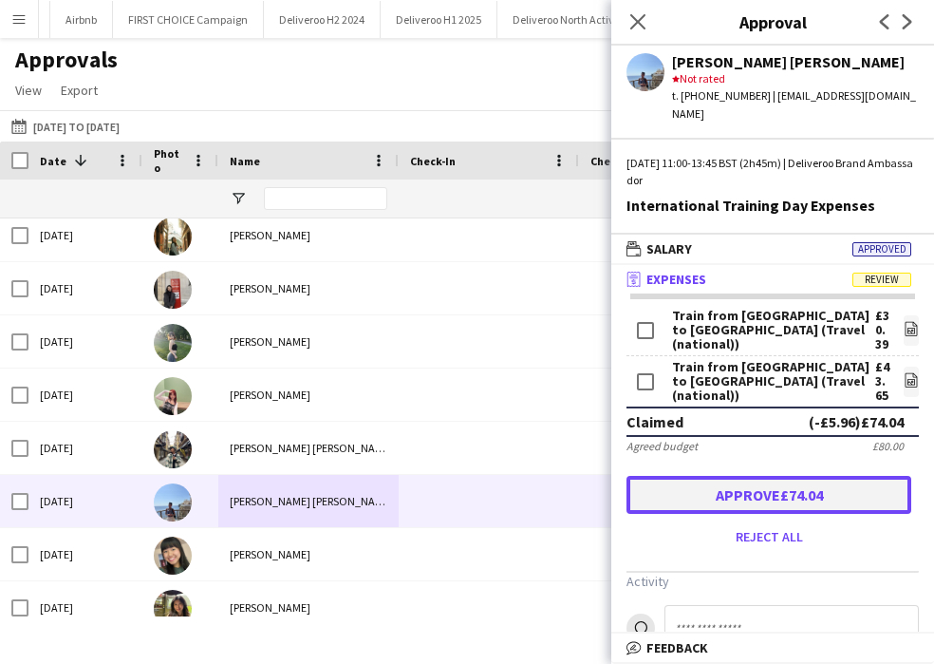
click at [793, 476] on button "Approve £74.04" at bounding box center [769, 495] width 285 height 38
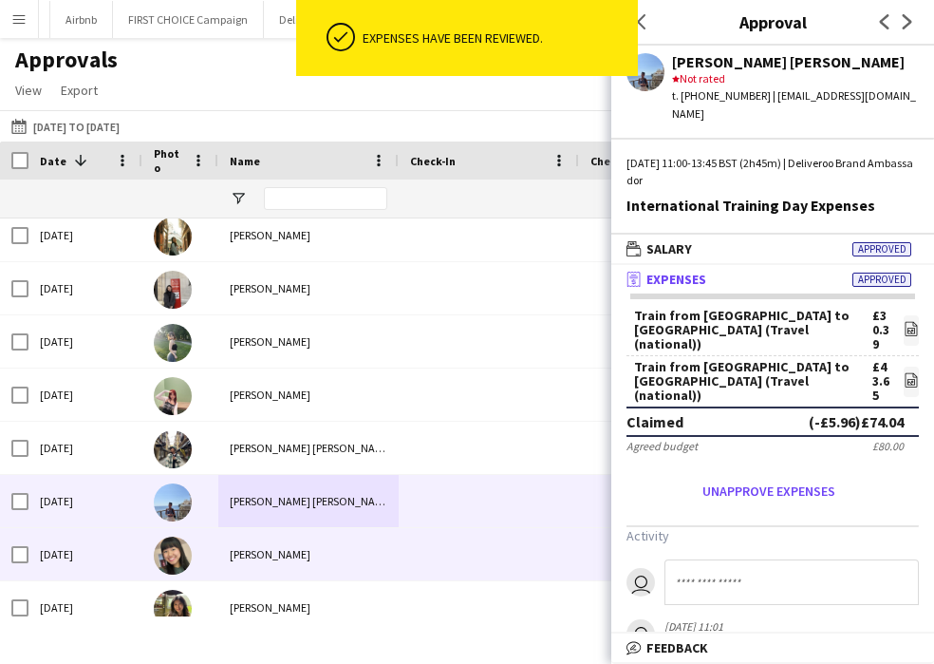
click at [262, 559] on div "[PERSON_NAME]" at bounding box center [308, 554] width 180 height 52
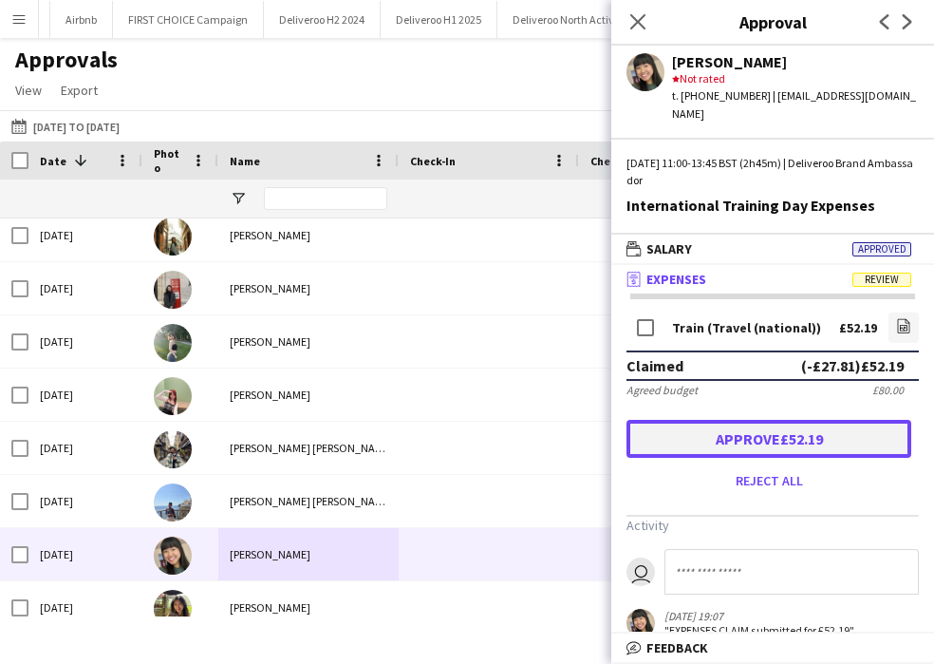
click at [813, 423] on button "Approve £52.19" at bounding box center [769, 439] width 285 height 38
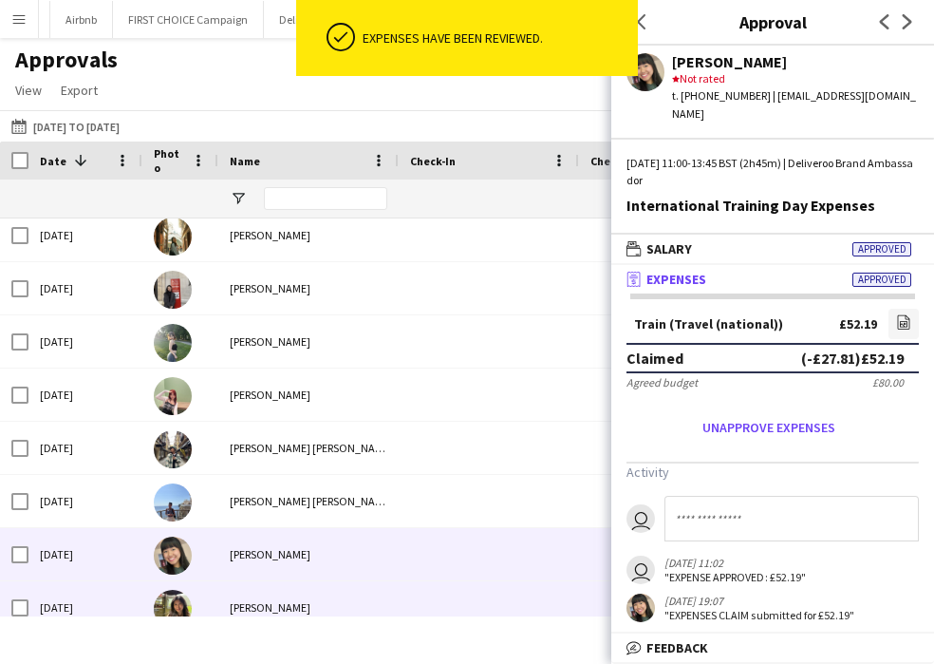
click at [273, 594] on div "[PERSON_NAME]" at bounding box center [308, 607] width 180 height 52
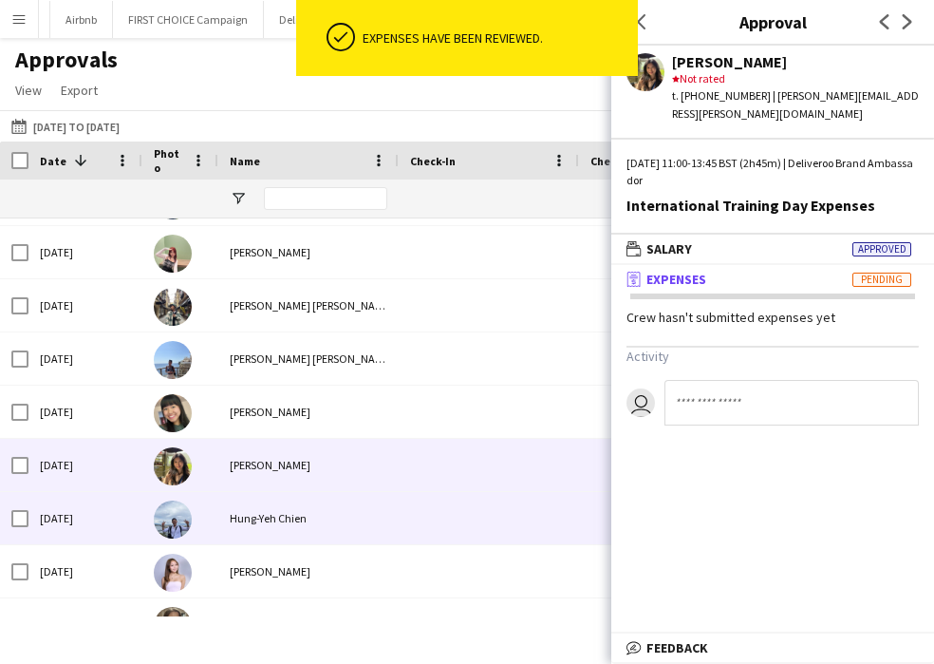
click at [317, 518] on div "Hung-Yeh Chien" at bounding box center [308, 518] width 180 height 52
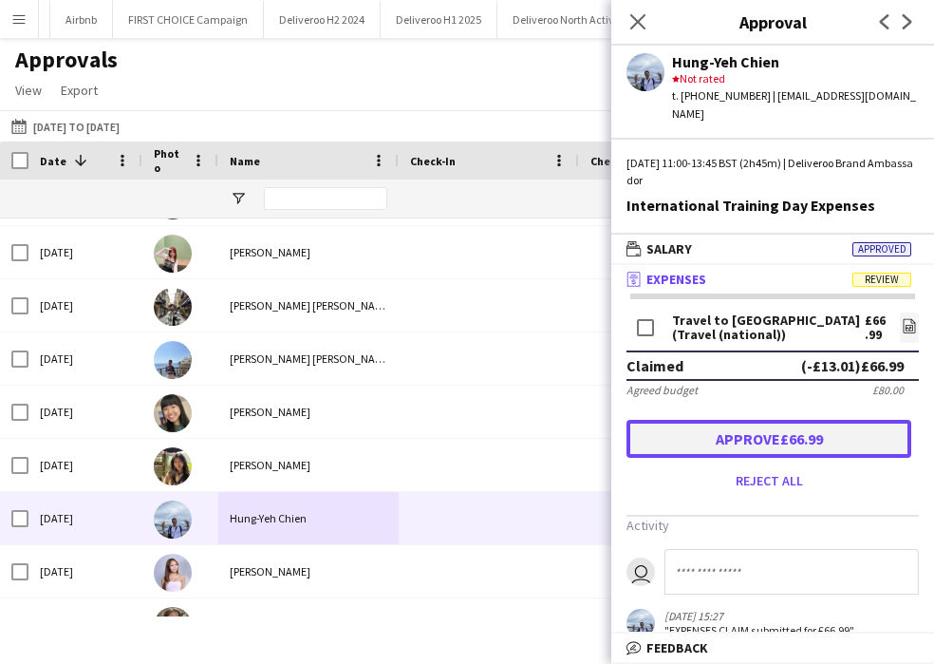
click at [751, 420] on button "Approve £66.99" at bounding box center [769, 439] width 285 height 38
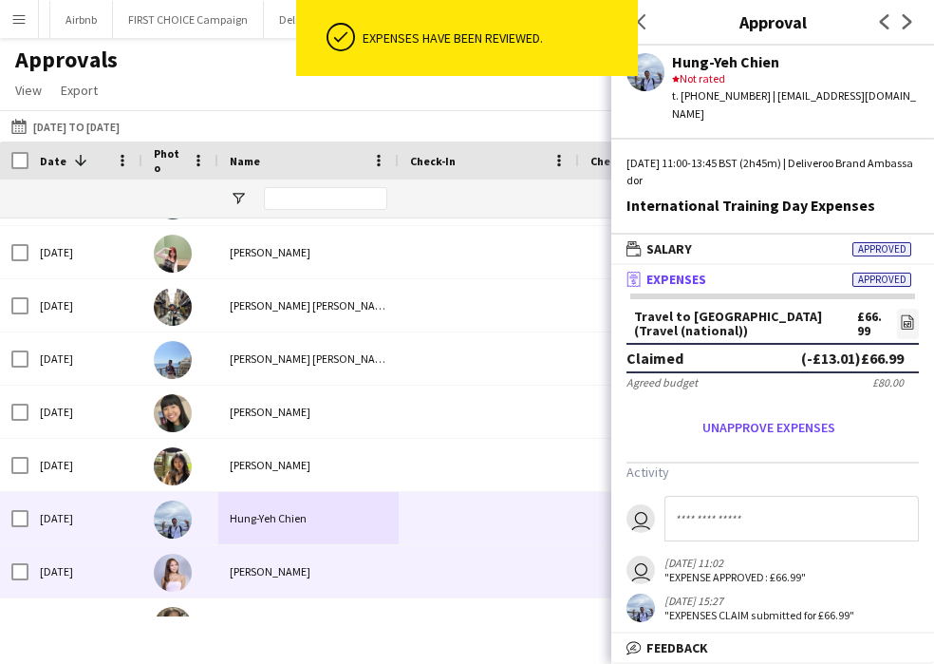
click at [272, 578] on div "[PERSON_NAME]" at bounding box center [308, 571] width 180 height 52
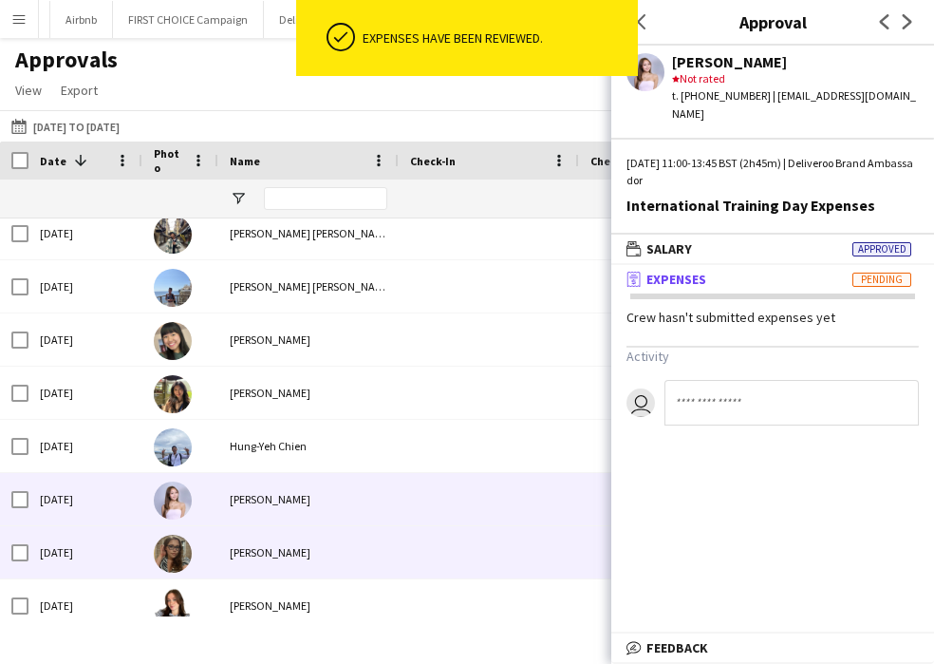
click at [292, 556] on div "[PERSON_NAME]" at bounding box center [308, 552] width 180 height 52
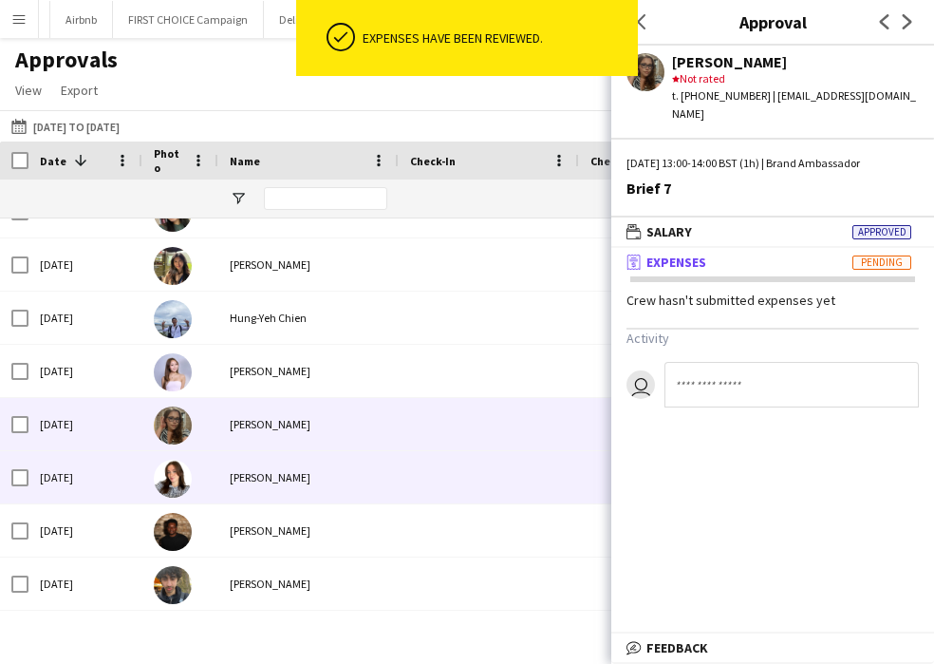
click at [278, 471] on div "[PERSON_NAME]" at bounding box center [308, 477] width 180 height 52
